Goal: Book appointment/travel/reservation

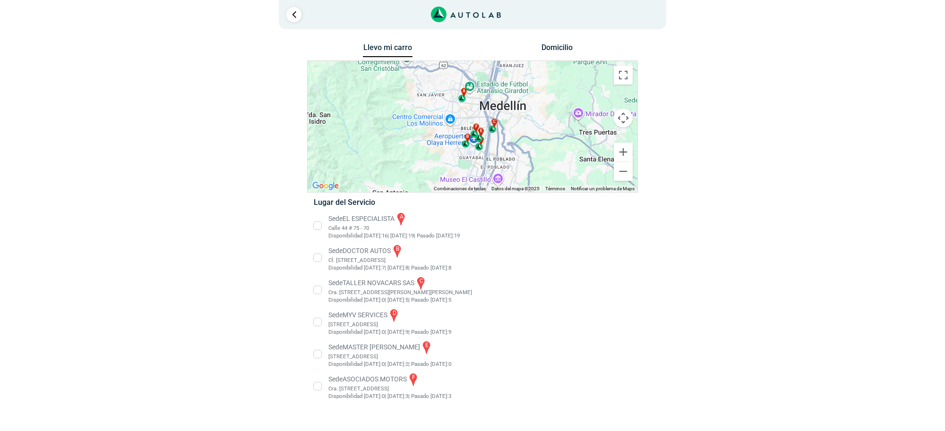
click at [367, 227] on li "Sede EL ESPECIALISTA a Calle 44 # 75 - 70 Disponibilidad [DATE]: 16 | [DATE]: 1…" at bounding box center [472, 226] width 331 height 28
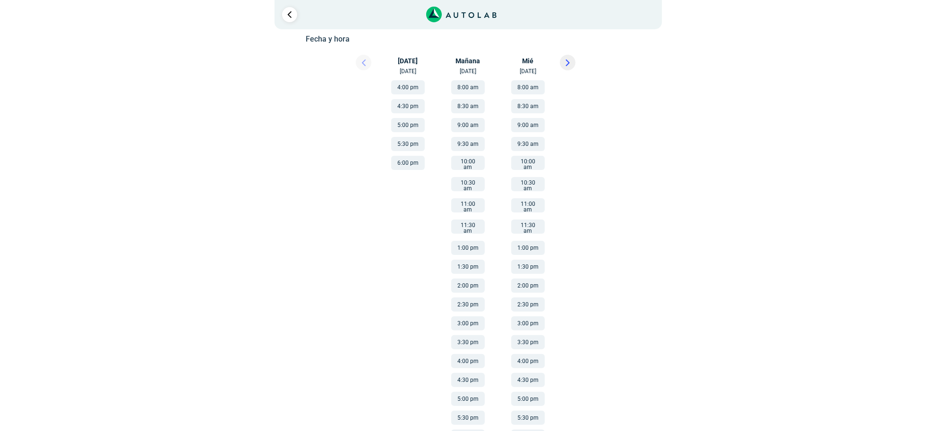
scroll to position [163, 0]
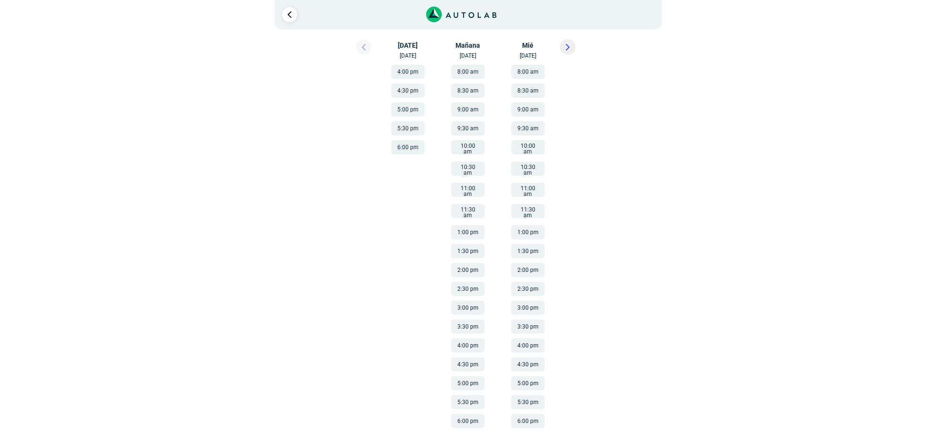
click at [567, 47] on icon at bounding box center [567, 47] width 3 height 6
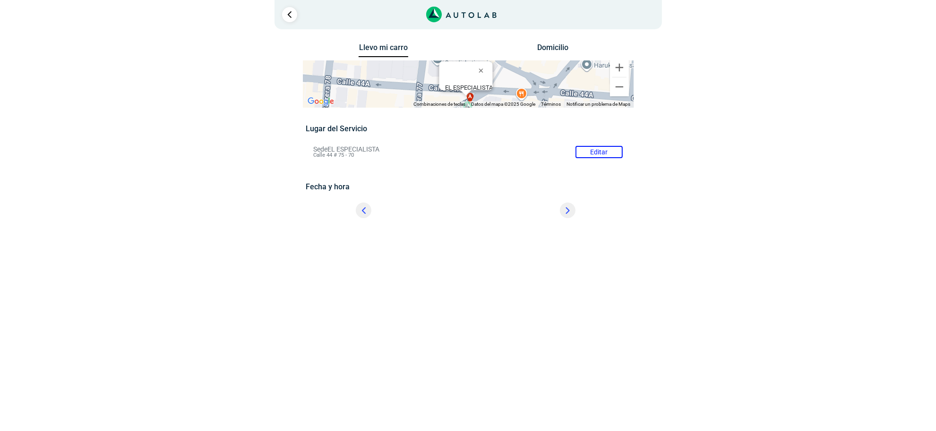
scroll to position [0, 0]
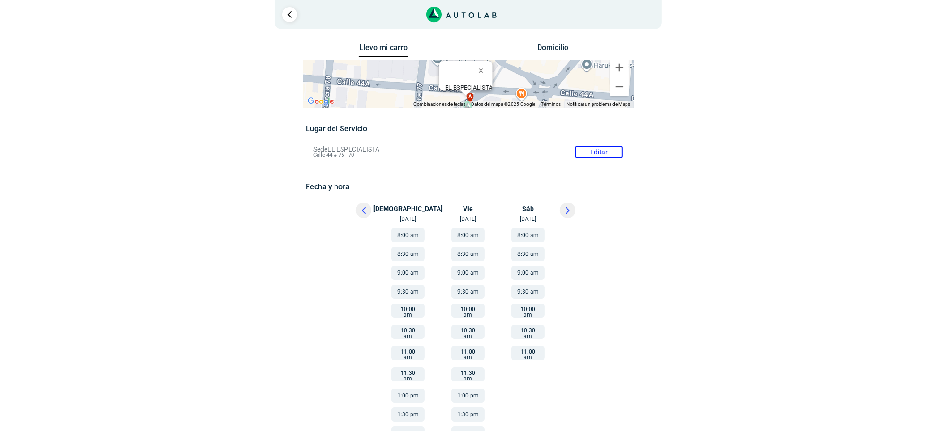
click at [360, 206] on button at bounding box center [364, 211] width 16 height 16
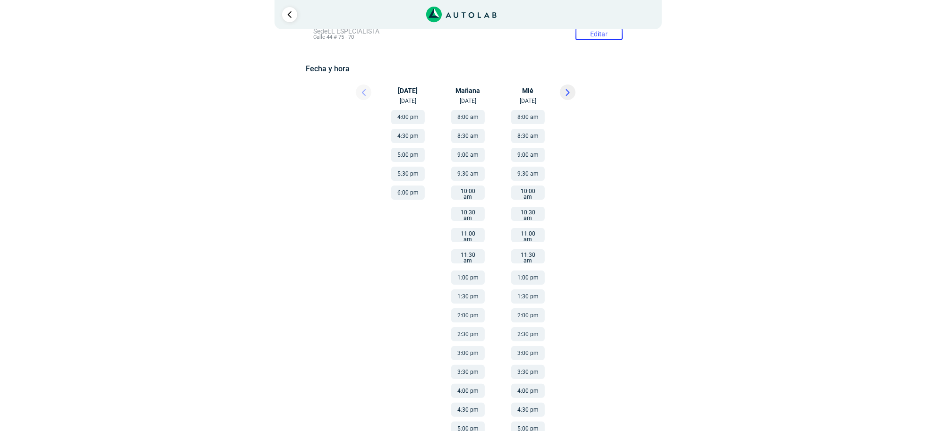
scroll to position [163, 0]
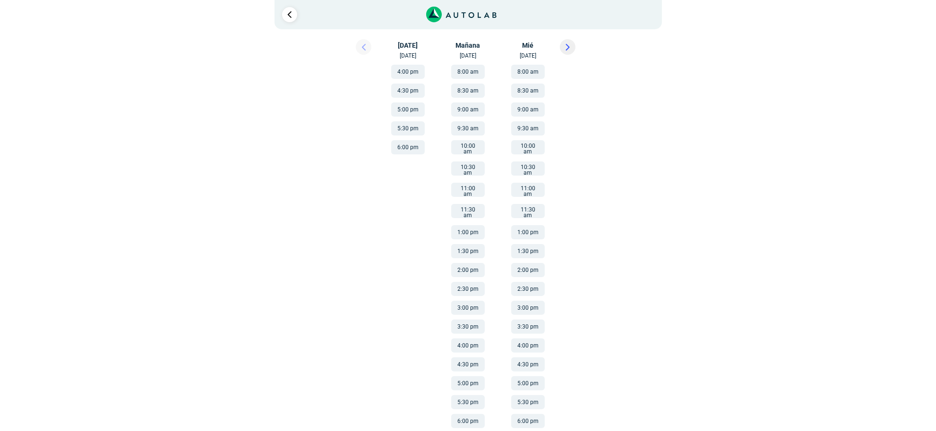
click at [470, 358] on button "4:30 pm" at bounding box center [468, 365] width 34 height 14
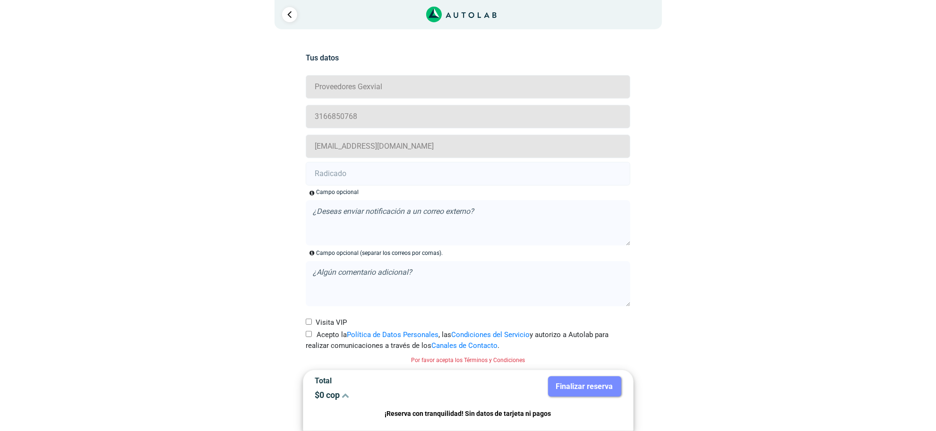
click at [313, 332] on label "Acepto la Política de Datos Personales , las Condiciones del Servicio y autoriz…" at bounding box center [468, 340] width 325 height 21
click at [312, 332] on input "Acepto la Política de Datos Personales , las Condiciones del Servicio y autoriz…" at bounding box center [309, 334] width 6 height 6
checkbox input "true"
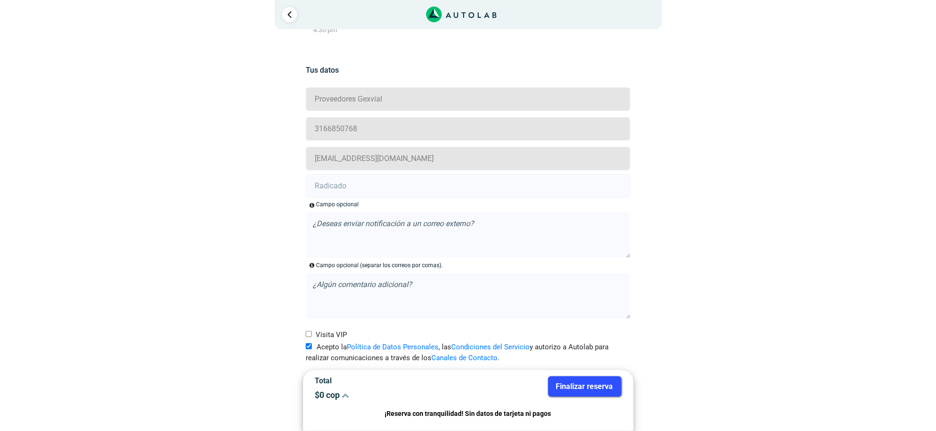
click at [367, 184] on input "text" at bounding box center [468, 186] width 325 height 24
click at [507, 181] on input "text" at bounding box center [468, 186] width 325 height 24
paste input "21002955"
type input "21002955"
click at [596, 390] on button "Finalizar reserva" at bounding box center [584, 387] width 73 height 20
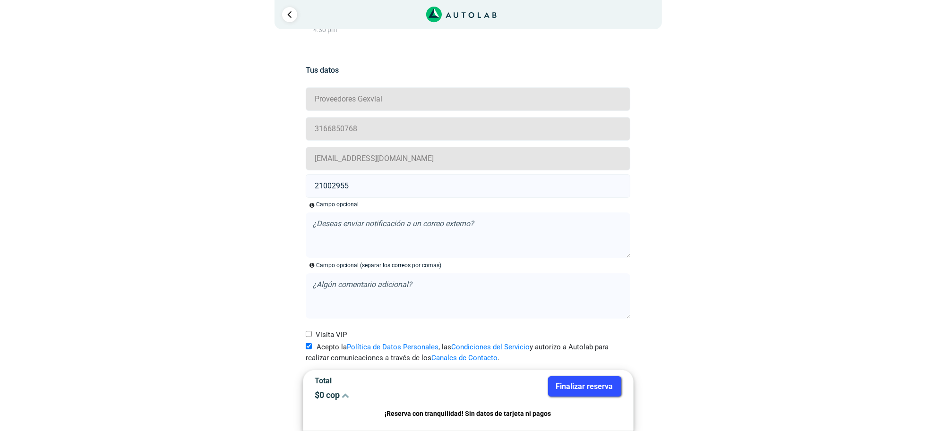
scroll to position [0, 0]
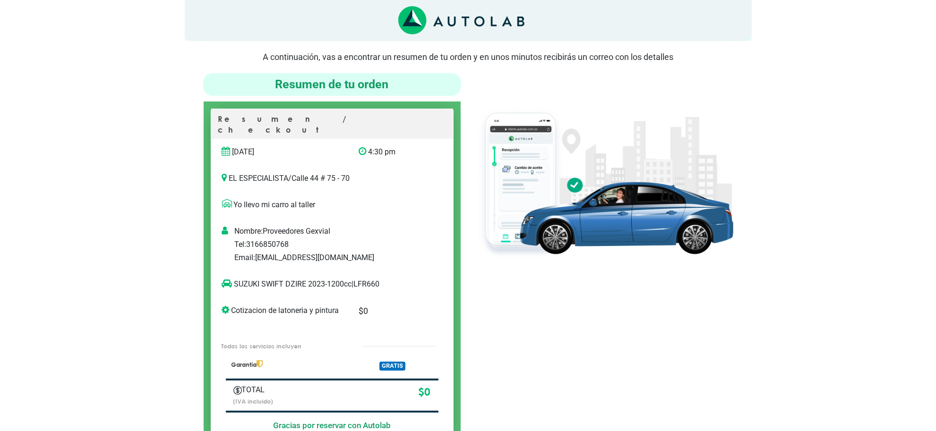
scroll to position [59, 0]
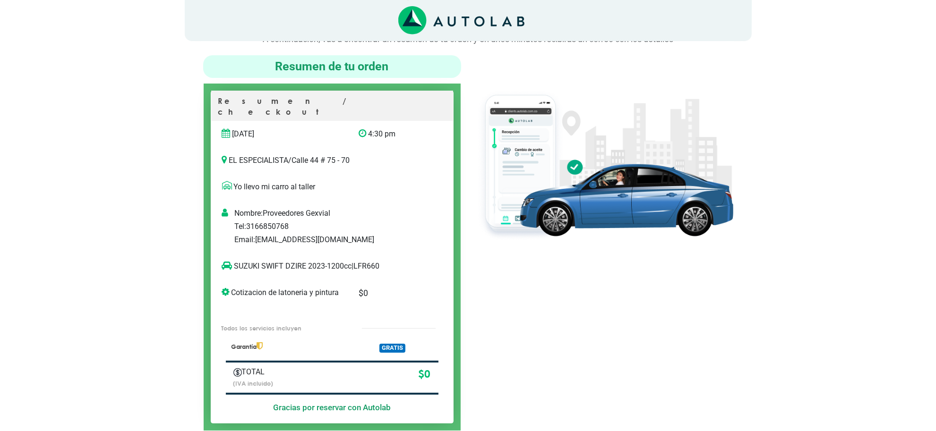
click at [372, 261] on p "SUZUKI SWIFT DZIRE 2023-1200cc | LFR660" at bounding box center [322, 266] width 201 height 11
copy p "LFR660"
drag, startPoint x: 237, startPoint y: 251, endPoint x: 247, endPoint y: 254, distance: 9.7
click at [251, 261] on p "SUZUKI SWIFT DZIRE 2023-1200cc | LFR660" at bounding box center [322, 266] width 201 height 11
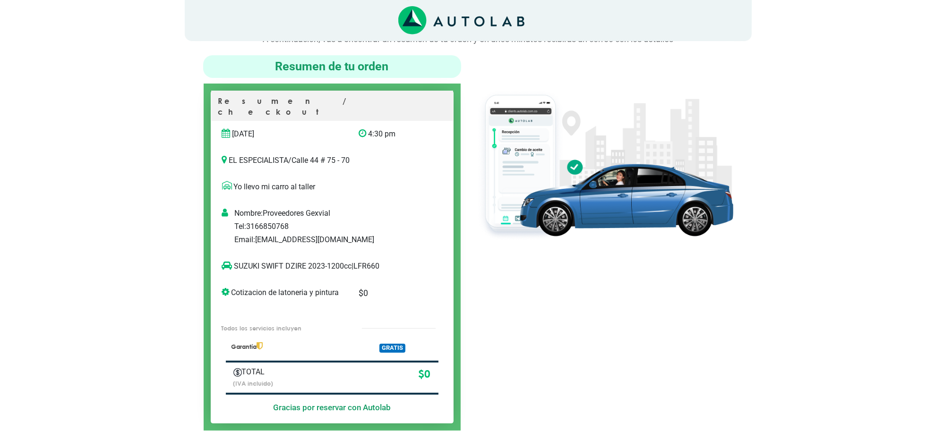
click at [229, 261] on icon at bounding box center [227, 265] width 10 height 9
drag, startPoint x: 233, startPoint y: 251, endPoint x: 306, endPoint y: 258, distance: 73.1
click at [306, 261] on p "SUZUKI SWIFT DZIRE 2023-1200cc | LFR660" at bounding box center [322, 266] width 201 height 11
copy p "SUZUKI SWIFT DZIRE"
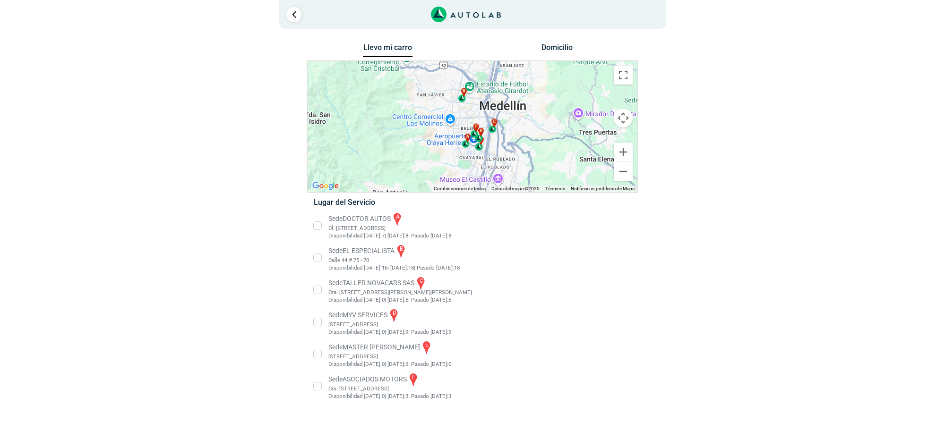
click at [353, 261] on li "Sede EL ESPECIALISTA b Calle 44 # 75 - 70 Disponibilidad [DATE]: 16 | [DATE]: 1…" at bounding box center [472, 258] width 331 height 28
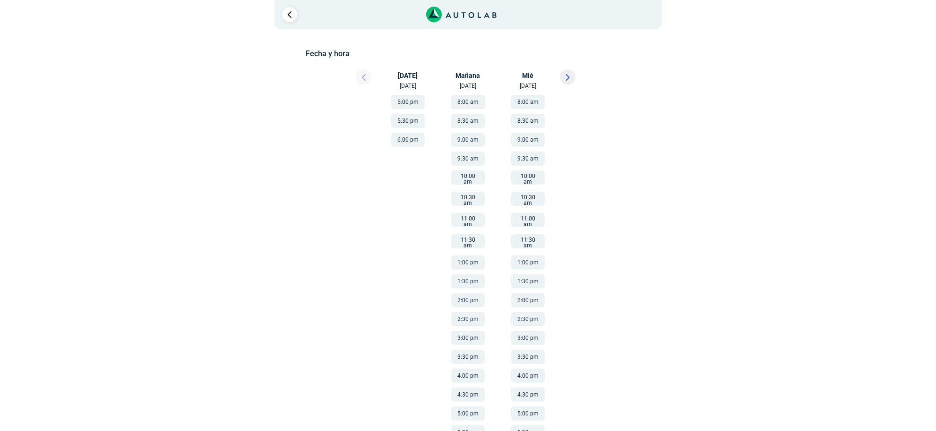
scroll to position [104, 0]
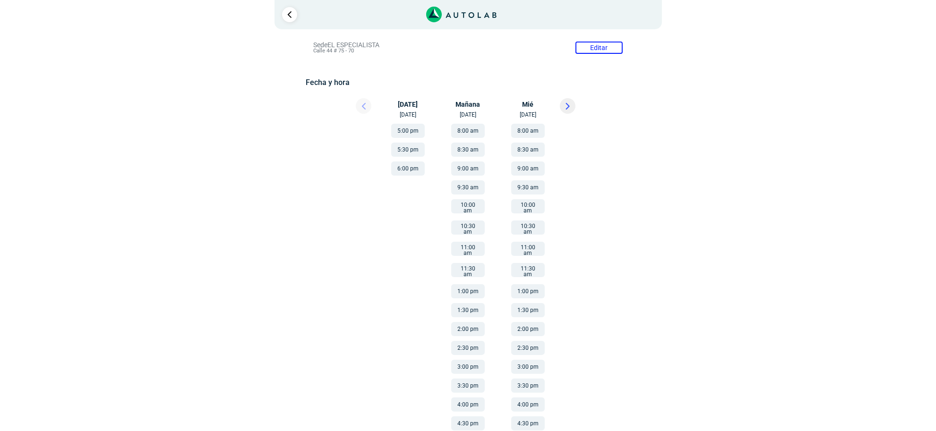
click at [573, 111] on button at bounding box center [568, 106] width 16 height 16
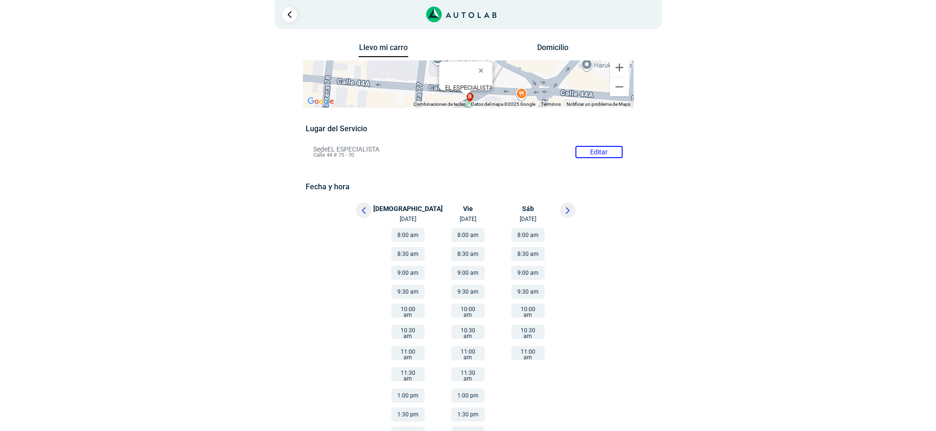
click at [367, 204] on button at bounding box center [364, 211] width 16 height 16
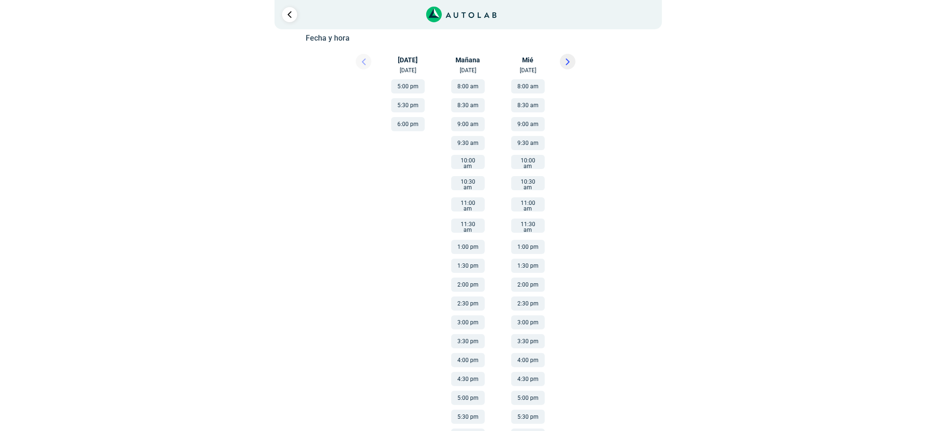
scroll to position [163, 0]
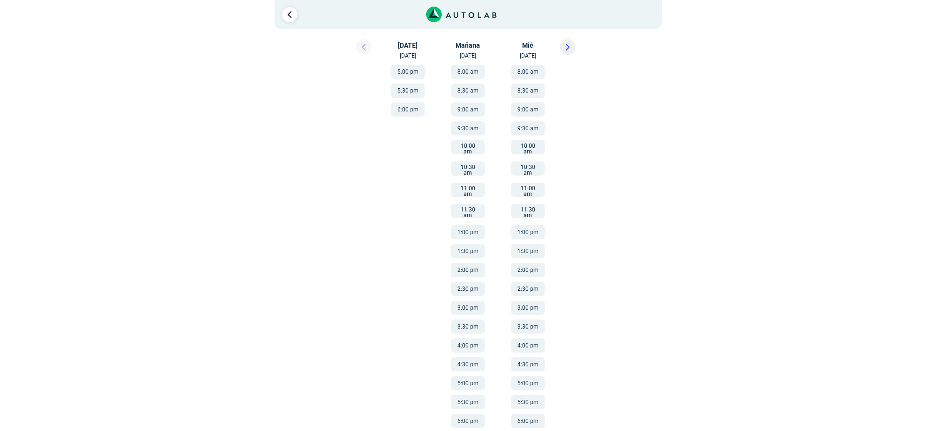
click at [466, 395] on button "5:30 pm" at bounding box center [468, 402] width 34 height 14
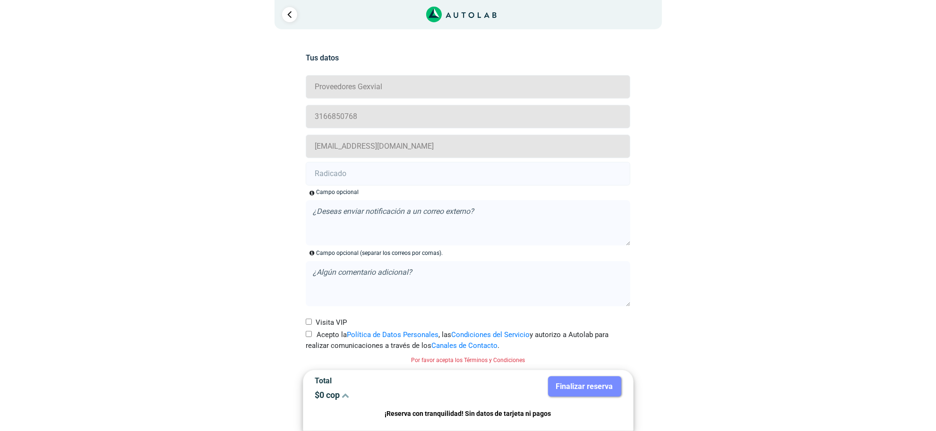
click at [308, 339] on label "Acepto la Política de Datos Personales , las Condiciones del Servicio y autoriz…" at bounding box center [468, 340] width 325 height 21
click at [308, 337] on input "Acepto la Política de Datos Personales , las Condiciones del Servicio y autoriz…" at bounding box center [309, 334] width 6 height 6
checkbox input "true"
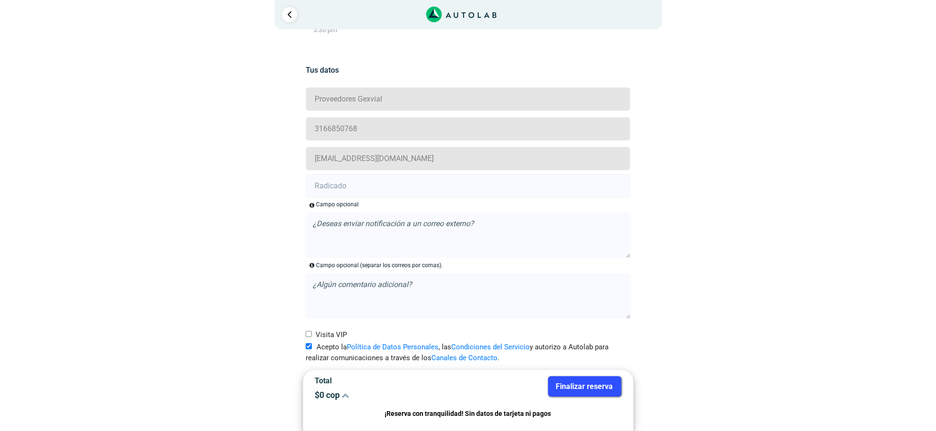
click at [390, 187] on input "text" at bounding box center [468, 186] width 325 height 24
click at [341, 199] on form "Proveedores Gexvial 3166850768 [EMAIL_ADDRESS][DOMAIN_NAME] Campo opcional , la…" at bounding box center [468, 225] width 325 height 279
click at [342, 188] on input "text" at bounding box center [468, 186] width 325 height 24
paste input "21000769"
type input "21000769"
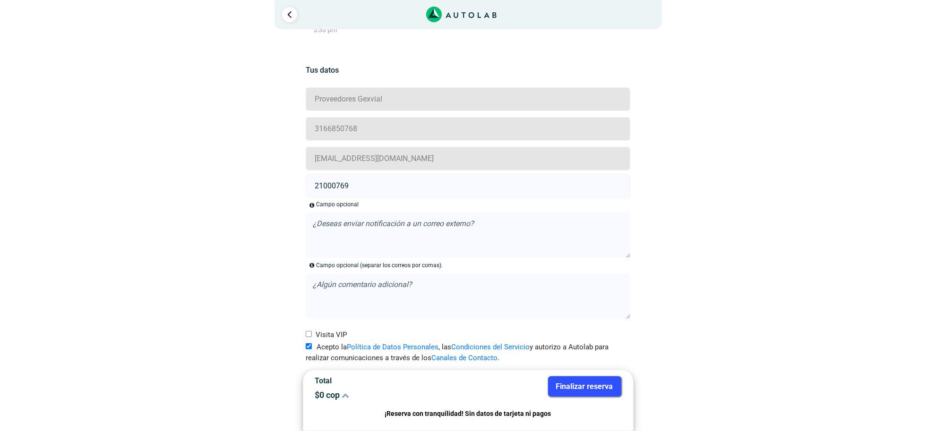
click at [578, 387] on button "Finalizar reserva" at bounding box center [584, 387] width 73 height 20
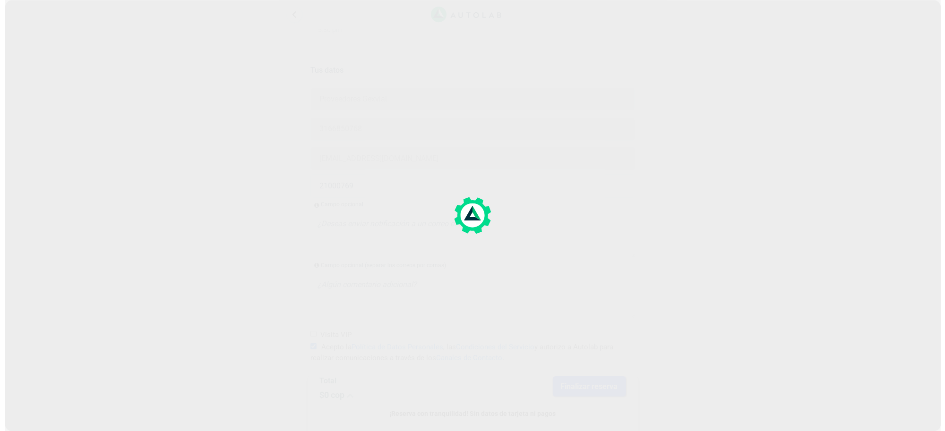
scroll to position [0, 0]
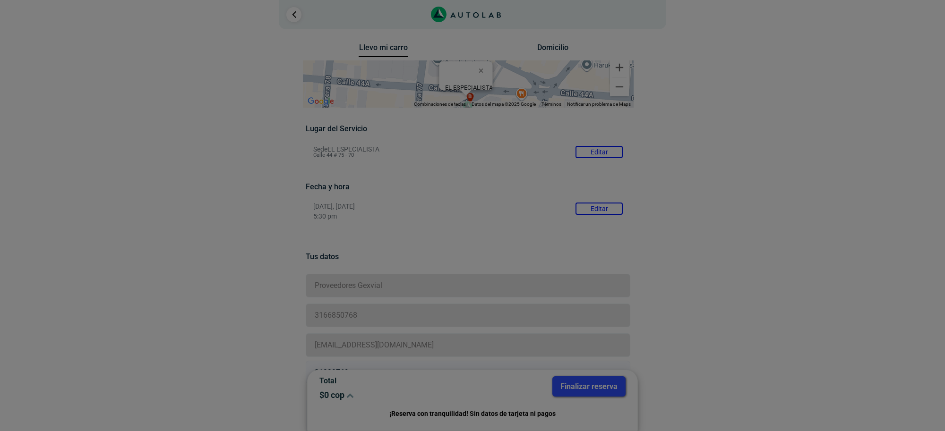
click at [707, 263] on div at bounding box center [472, 215] width 945 height 431
click at [603, 376] on div at bounding box center [472, 215] width 945 height 431
drag, startPoint x: 634, startPoint y: 221, endPoint x: 627, endPoint y: 218, distance: 7.5
click at [635, 221] on div at bounding box center [472, 215] width 945 height 431
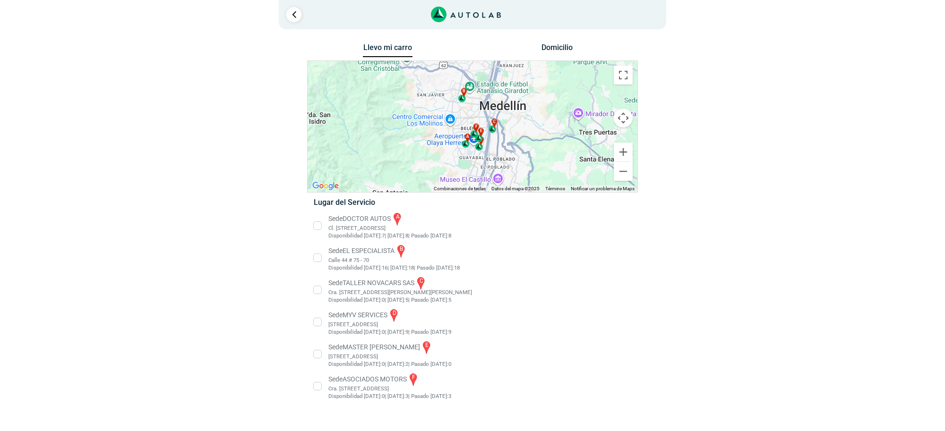
click at [377, 258] on li "Sede EL ESPECIALISTA b Calle 44 # 75 - 70 Disponibilidad [DATE]: 16 | [DATE]: 1…" at bounding box center [472, 258] width 331 height 28
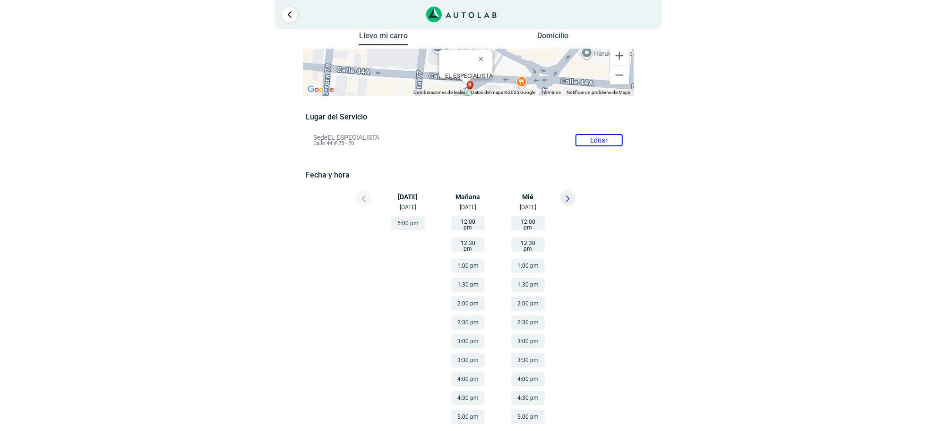
scroll to position [12, 0]
click at [566, 190] on button at bounding box center [568, 198] width 16 height 16
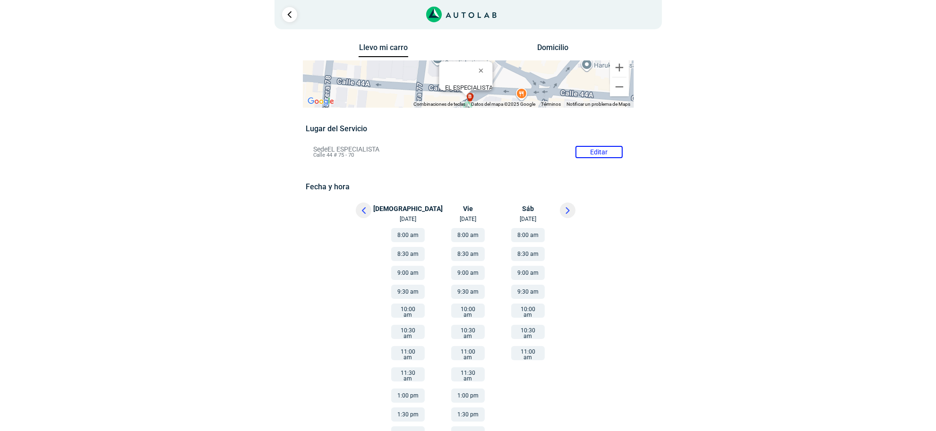
click at [369, 208] on button at bounding box center [364, 211] width 16 height 16
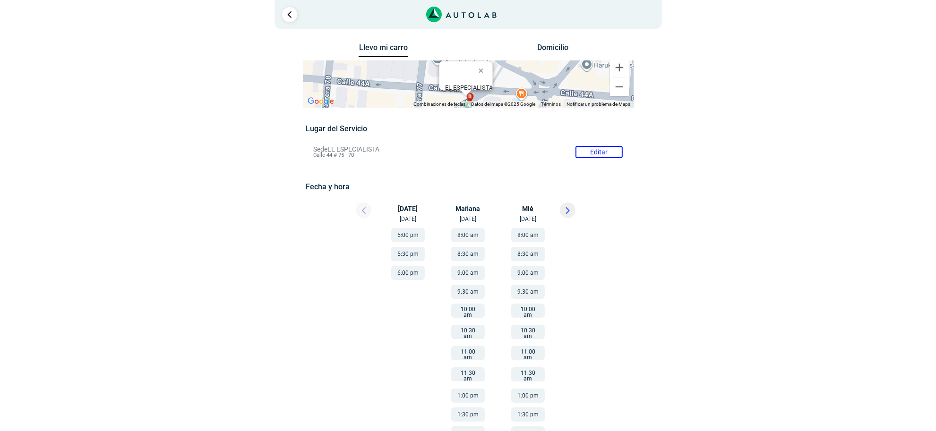
scroll to position [163, 0]
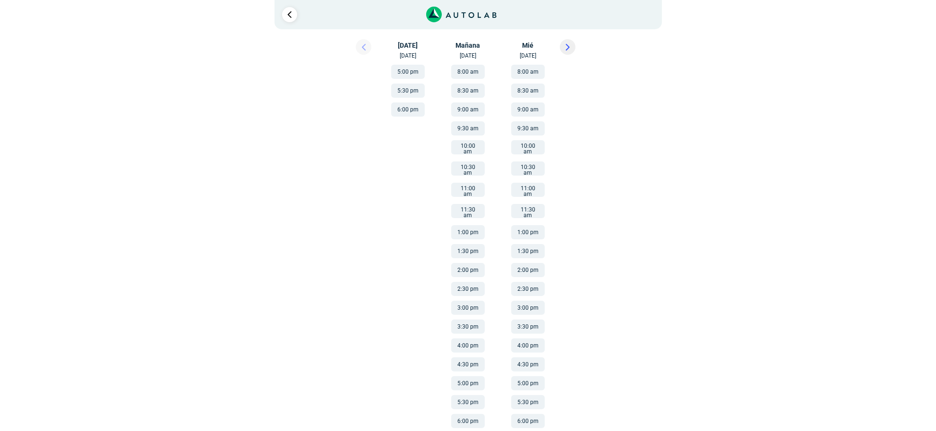
click at [464, 395] on button "5:30 pm" at bounding box center [468, 402] width 34 height 14
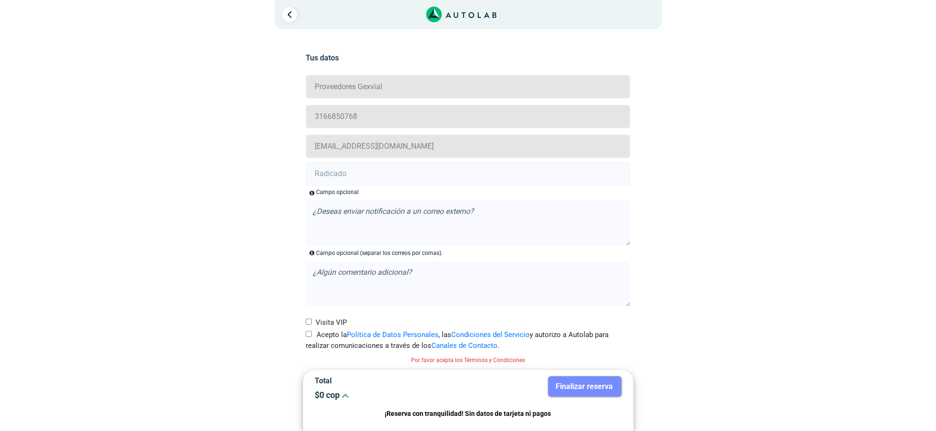
click at [307, 332] on input "Acepto la Política de Datos Personales , las Condiciones del Servicio y autoriz…" at bounding box center [309, 334] width 6 height 6
checkbox input "true"
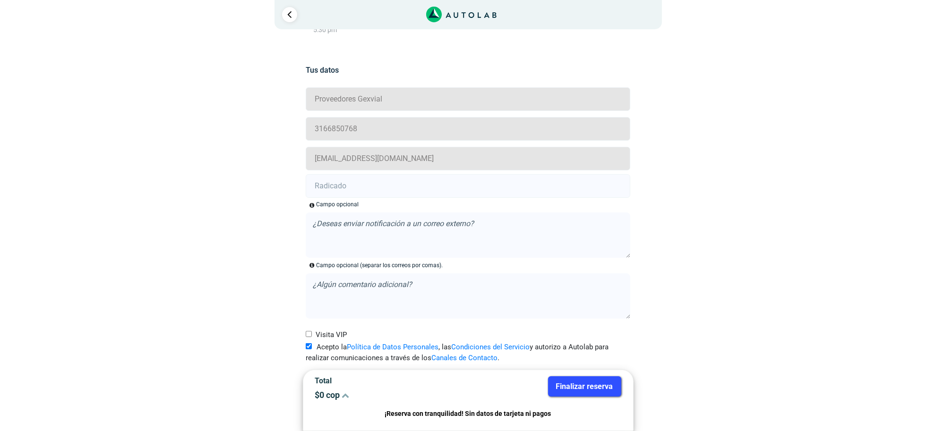
scroll to position [187, 0]
click at [331, 183] on input "text" at bounding box center [468, 186] width 325 height 24
click at [464, 188] on input "text" at bounding box center [468, 186] width 325 height 24
paste input "21000769"
type input "21000769"
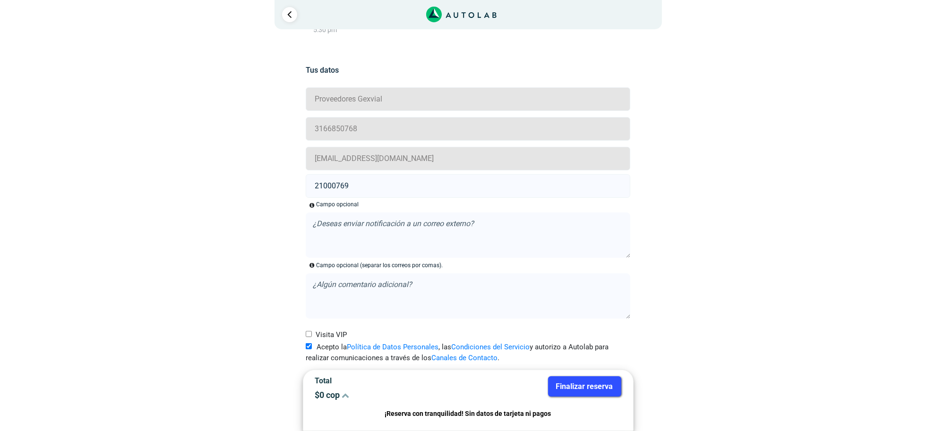
click at [569, 383] on button "Finalizar reserva" at bounding box center [584, 387] width 73 height 20
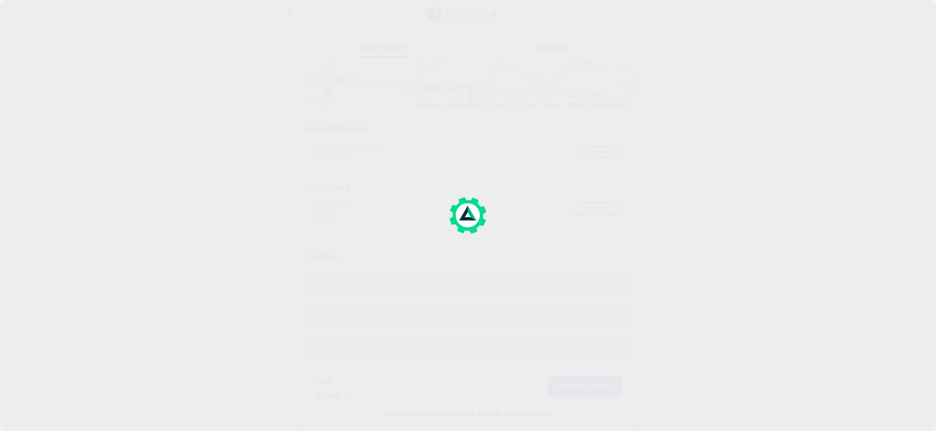
scroll to position [59, 0]
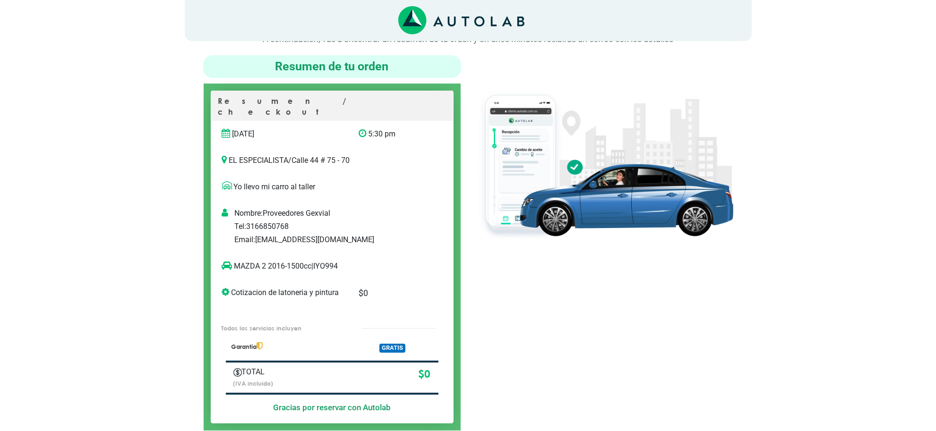
click at [332, 261] on p "MAZDA 2 2016-1500cc | IYO994" at bounding box center [322, 266] width 201 height 11
copy p "IYO994"
drag, startPoint x: 267, startPoint y: 256, endPoint x: 239, endPoint y: 256, distance: 28.4
click at [237, 261] on p "MAZDA 2 2016-1500cc | IYO994" at bounding box center [322, 266] width 201 height 11
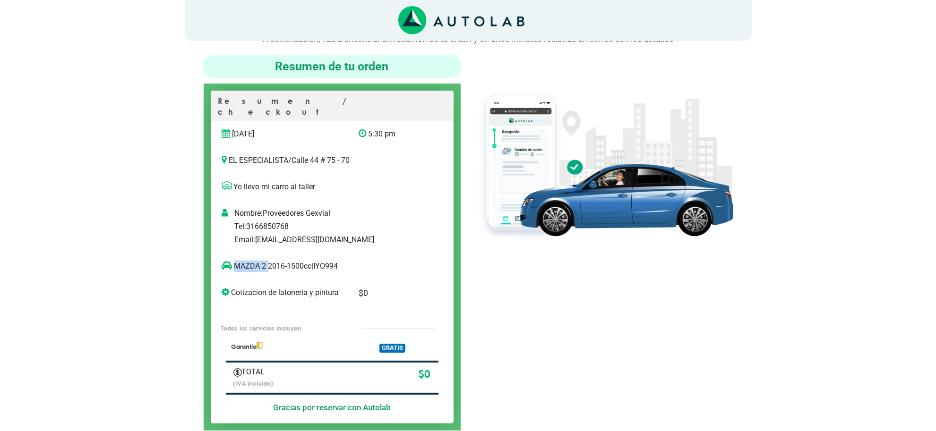
copy p "MAZDA 2"
